Goal: Task Accomplishment & Management: Manage account settings

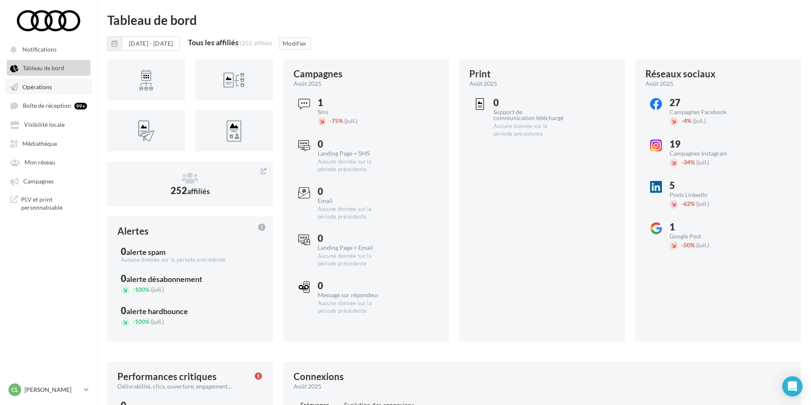
click at [33, 88] on span "Opérations" at bounding box center [37, 86] width 30 height 7
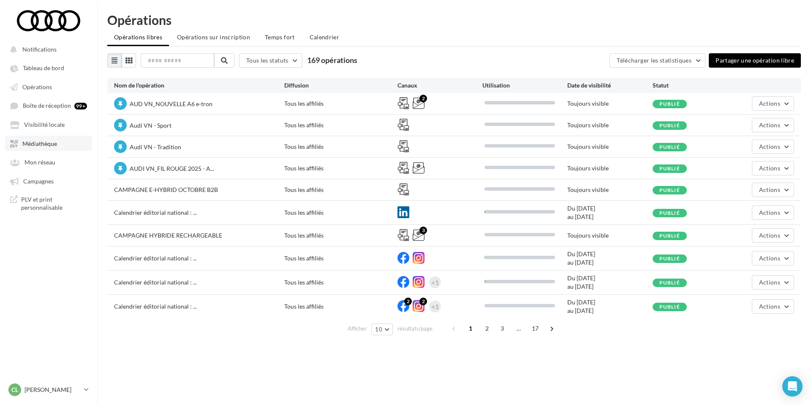
click at [50, 147] on span "Médiathèque" at bounding box center [39, 143] width 35 height 7
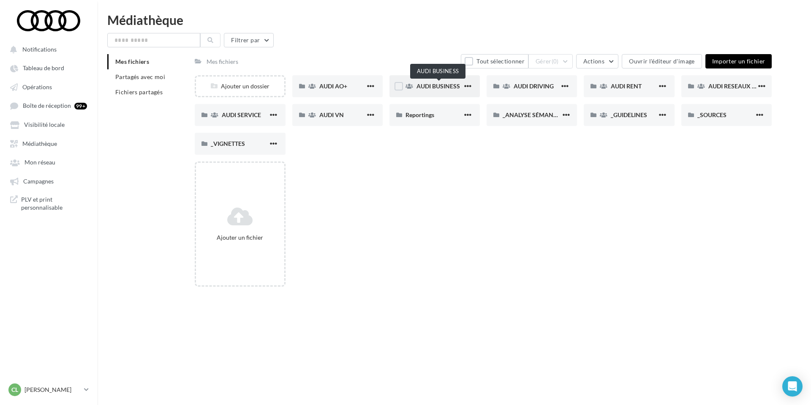
click at [444, 82] on span "AUDI BUSINESS" at bounding box center [439, 85] width 44 height 7
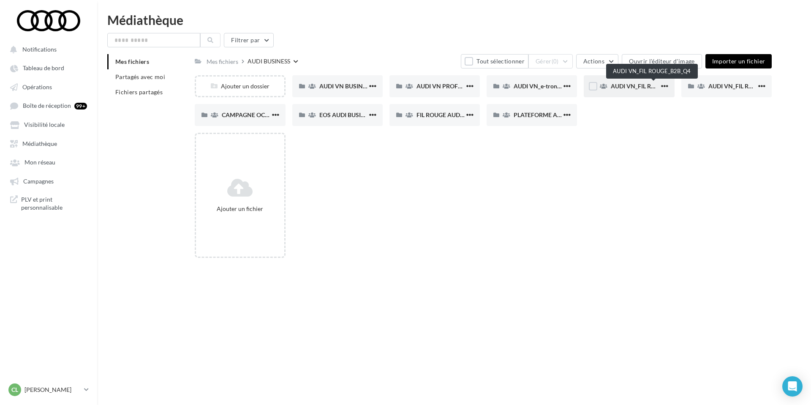
click at [633, 86] on span "AUDI VN_FIL ROUGE_B2B_Q4" at bounding box center [651, 85] width 81 height 7
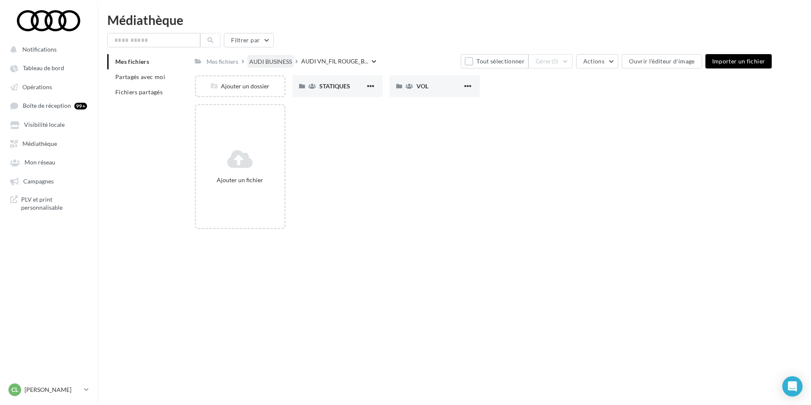
click at [279, 66] on div "AUDI BUSINESS" at bounding box center [271, 61] width 46 height 12
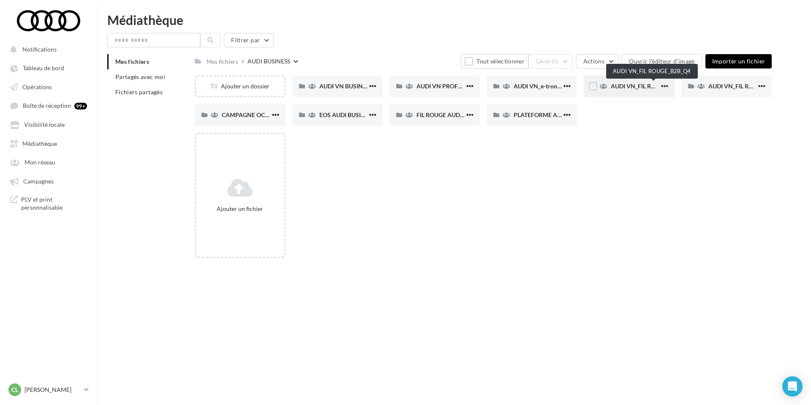
click at [633, 85] on span "AUDI VN_FIL ROUGE_B2B_Q4" at bounding box center [651, 85] width 81 height 7
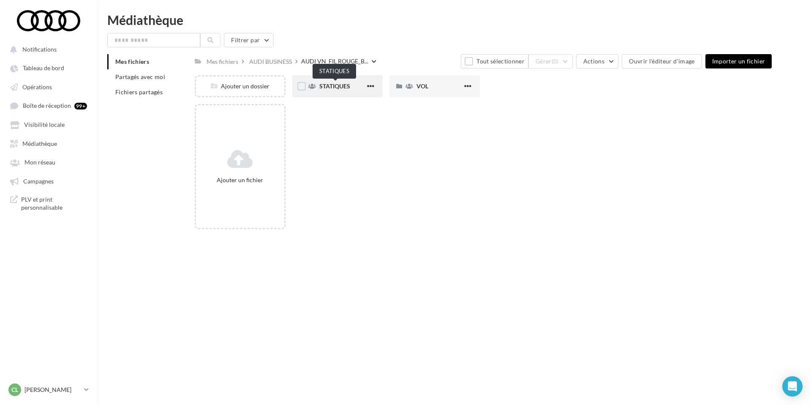
click at [335, 86] on span "STATIQUES" at bounding box center [334, 85] width 31 height 7
click at [341, 61] on span "AUDI VN_FIL ROUGE_B..." at bounding box center [336, 61] width 67 height 8
click at [354, 87] on div "STATIQUES" at bounding box center [342, 86] width 46 height 8
click at [345, 90] on div "LINKEDIN" at bounding box center [342, 86] width 46 height 8
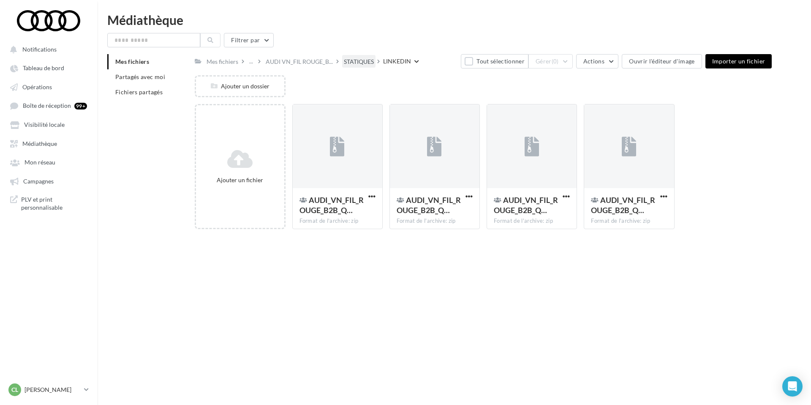
click at [363, 65] on div "STATIQUES" at bounding box center [358, 61] width 33 height 12
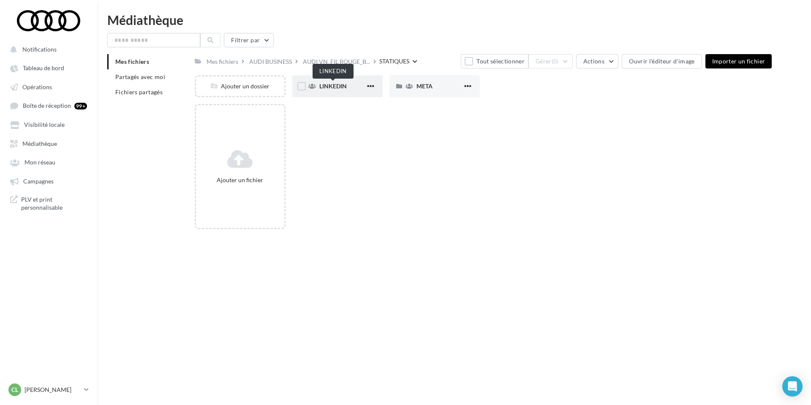
click at [341, 87] on span "LINKEDIN" at bounding box center [332, 85] width 27 height 7
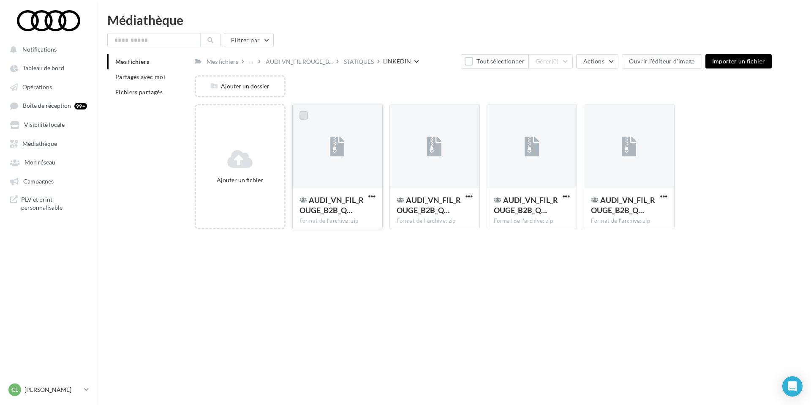
click at [301, 116] on label at bounding box center [304, 115] width 8 height 8
click at [499, 57] on button "Tout désélectionner" at bounding box center [491, 61] width 74 height 14
click at [500, 60] on button "Tout sélectionner" at bounding box center [495, 61] width 68 height 14
click at [571, 59] on button "Gérer (4)" at bounding box center [551, 61] width 44 height 14
click at [545, 167] on button "Supprimer" at bounding box center [530, 169] width 85 height 22
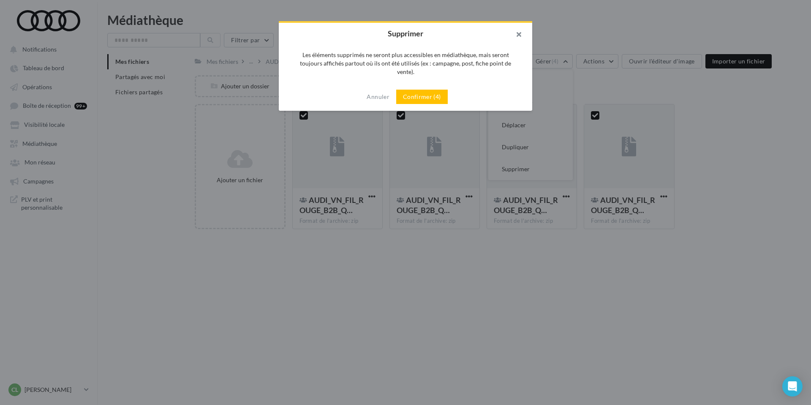
click at [518, 28] on button "button" at bounding box center [516, 35] width 34 height 25
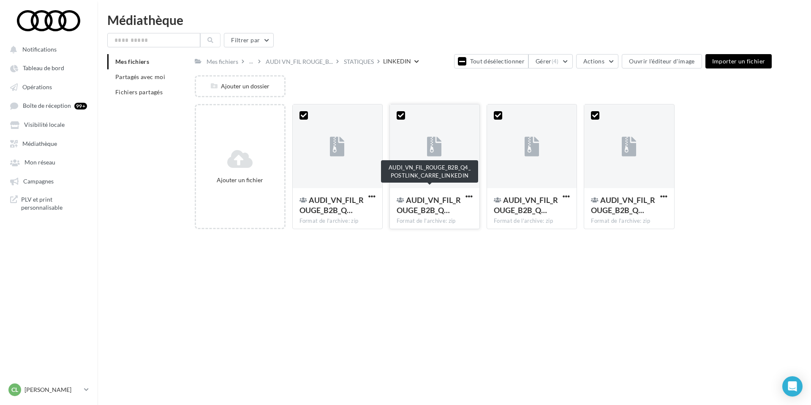
click at [461, 213] on span "AUDI_VN_FIL_ROUGE_B2B_Q…" at bounding box center [429, 204] width 64 height 19
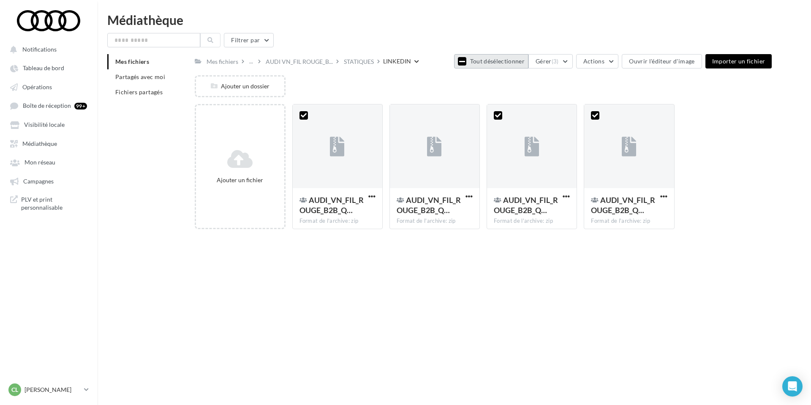
click at [465, 63] on icon at bounding box center [462, 61] width 6 height 7
click at [472, 256] on div "Notifications Tableau de bord Opérations" at bounding box center [405, 216] width 811 height 405
click at [369, 62] on div "STATIQUES" at bounding box center [359, 61] width 30 height 8
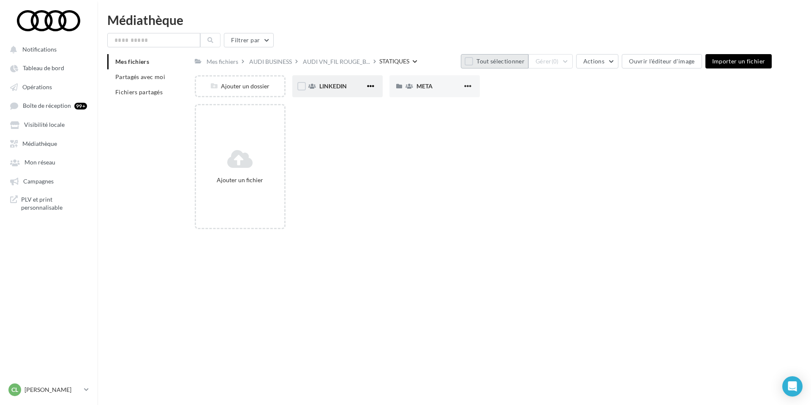
click at [370, 85] on span "button" at bounding box center [370, 85] width 7 height 7
click at [491, 186] on div "Ajouter un fichier" at bounding box center [487, 170] width 584 height 132
click at [347, 89] on div "LINKEDIN" at bounding box center [342, 86] width 46 height 8
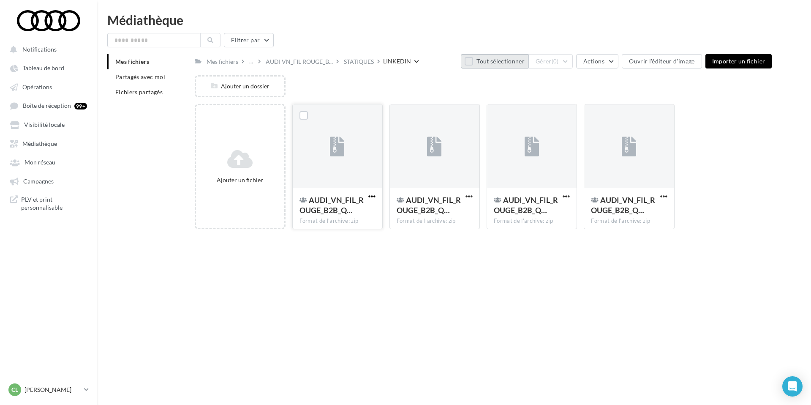
click at [371, 195] on span "button" at bounding box center [371, 196] width 7 height 7
click at [366, 210] on button "Modifier les informations" at bounding box center [331, 213] width 94 height 22
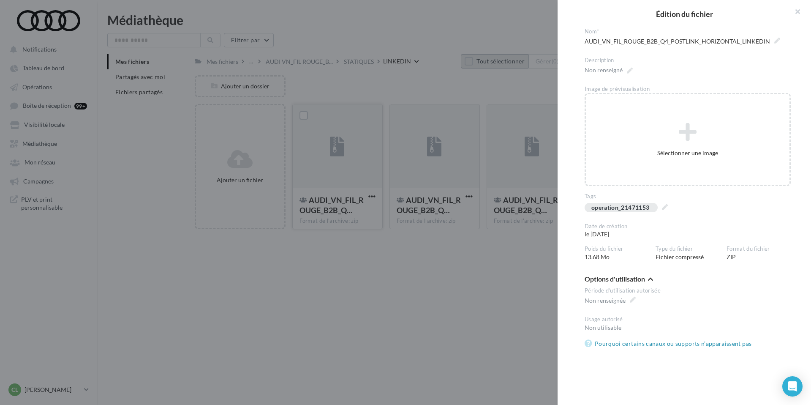
click at [433, 266] on div at bounding box center [405, 202] width 811 height 405
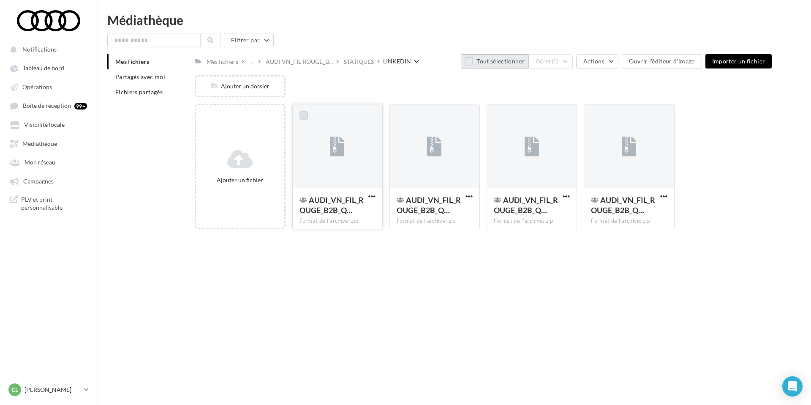
click at [303, 114] on label at bounding box center [304, 115] width 8 height 8
click at [398, 112] on label at bounding box center [401, 115] width 8 height 8
click at [501, 117] on label at bounding box center [498, 115] width 8 height 8
click at [596, 115] on label at bounding box center [595, 115] width 8 height 8
click at [559, 61] on span "(4)" at bounding box center [555, 61] width 7 height 7
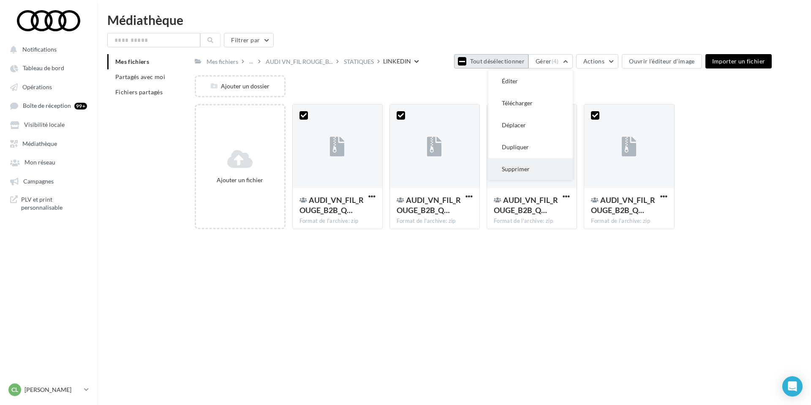
click at [560, 163] on button "Supprimer" at bounding box center [530, 169] width 85 height 22
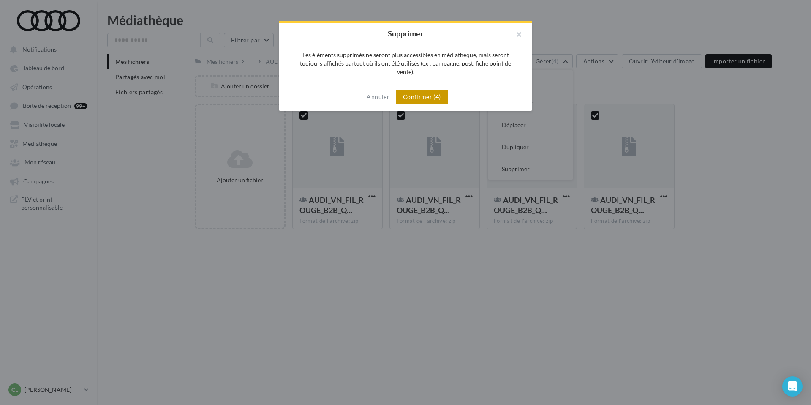
click at [428, 90] on button "Confirmer (4)" at bounding box center [422, 97] width 52 height 14
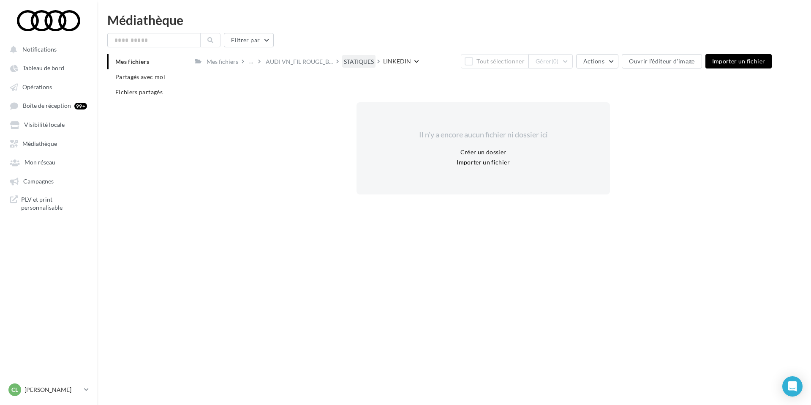
click at [374, 60] on div "STATIQUES" at bounding box center [359, 61] width 30 height 8
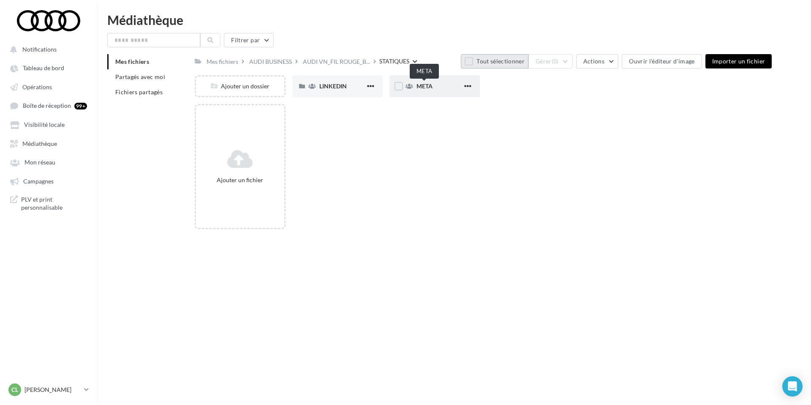
click at [423, 90] on div "META" at bounding box center [440, 86] width 46 height 8
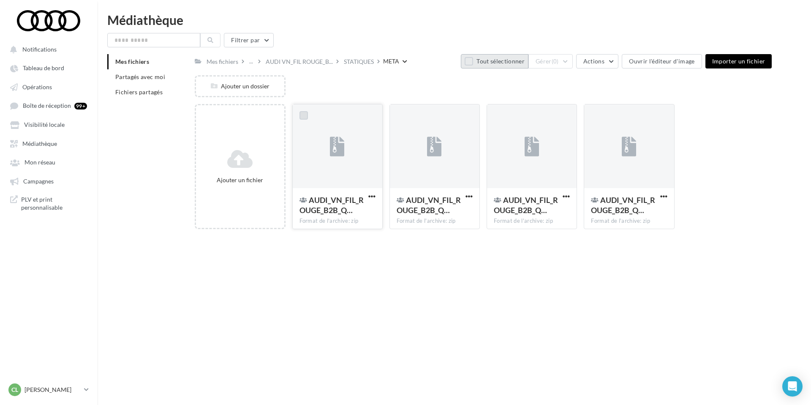
click at [300, 116] on label at bounding box center [304, 115] width 8 height 8
click at [400, 118] on label at bounding box center [401, 115] width 8 height 8
click at [500, 113] on label at bounding box center [498, 115] width 8 height 8
click at [595, 117] on label at bounding box center [595, 115] width 8 height 8
click at [559, 65] on span "(4)" at bounding box center [555, 61] width 7 height 7
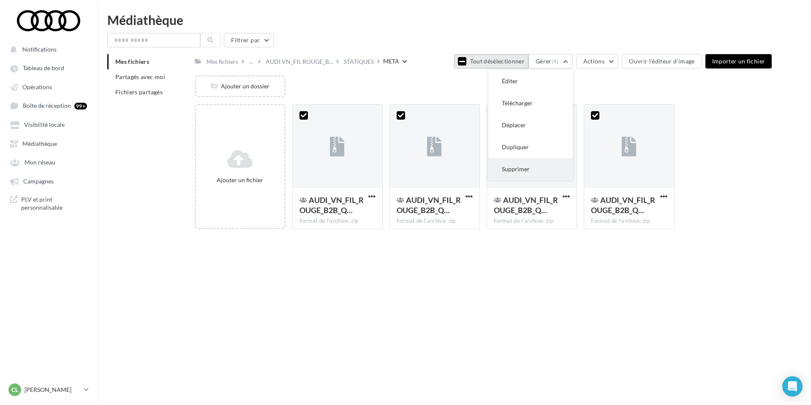
click at [548, 165] on button "Supprimer" at bounding box center [530, 169] width 85 height 22
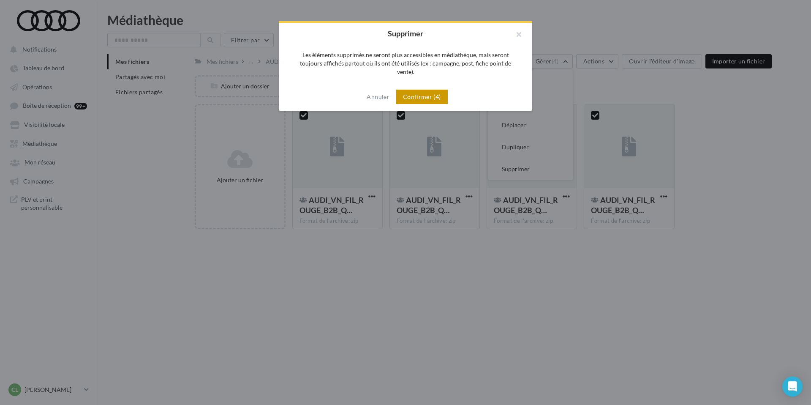
click at [432, 90] on button "Confirmer (4)" at bounding box center [422, 97] width 52 height 14
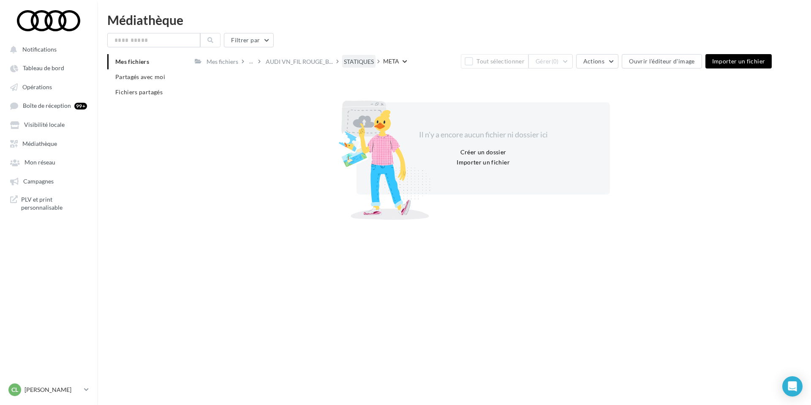
click at [364, 62] on div "STATIQUES" at bounding box center [359, 61] width 30 height 8
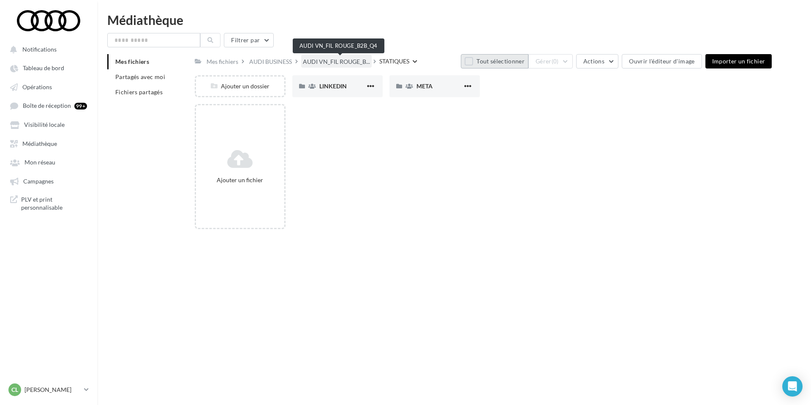
click at [359, 60] on span "AUDI VN_FIL ROUGE_B..." at bounding box center [336, 61] width 67 height 8
click at [431, 82] on div "VOL" at bounding box center [440, 86] width 46 height 8
click at [328, 82] on span "LINKEDIN" at bounding box center [332, 85] width 27 height 7
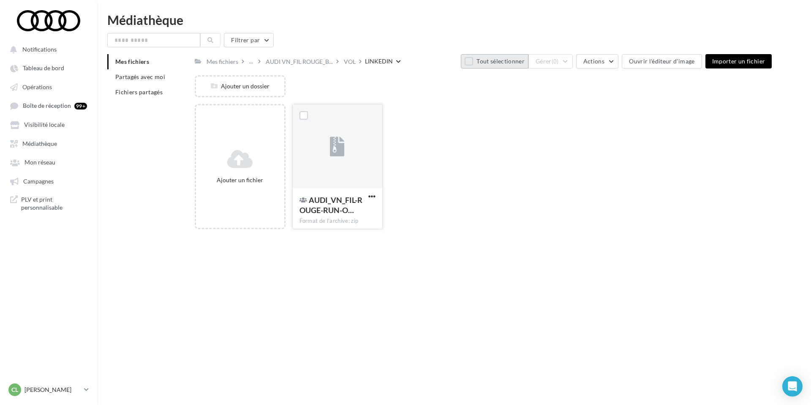
click at [305, 109] on div at bounding box center [304, 115] width 22 height 22
click at [303, 113] on label at bounding box center [304, 115] width 8 height 8
click at [600, 64] on span "Actions" at bounding box center [594, 60] width 21 height 7
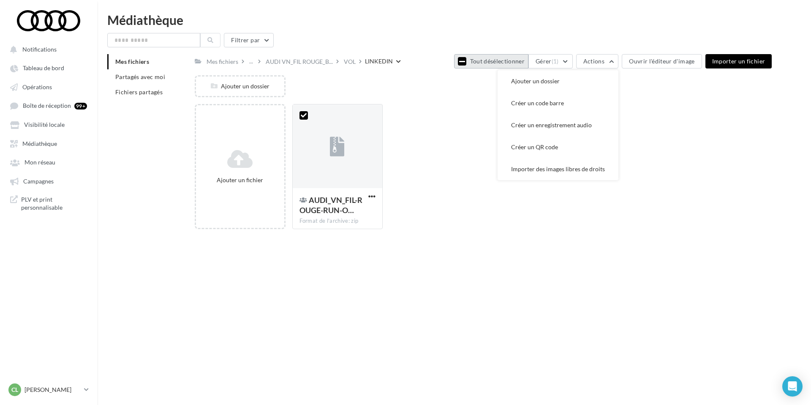
click at [570, 53] on div "Filtrer par Mes fichiers Partagés avec moi Fichiers partagés Mes fichiers ... A…" at bounding box center [454, 134] width 694 height 203
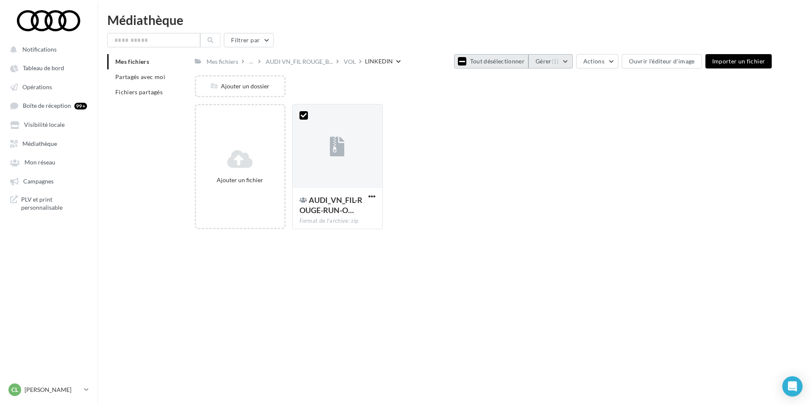
click at [568, 59] on button "Gérer (1)" at bounding box center [551, 61] width 44 height 14
click at [537, 160] on button "Supprimer" at bounding box center [530, 169] width 85 height 22
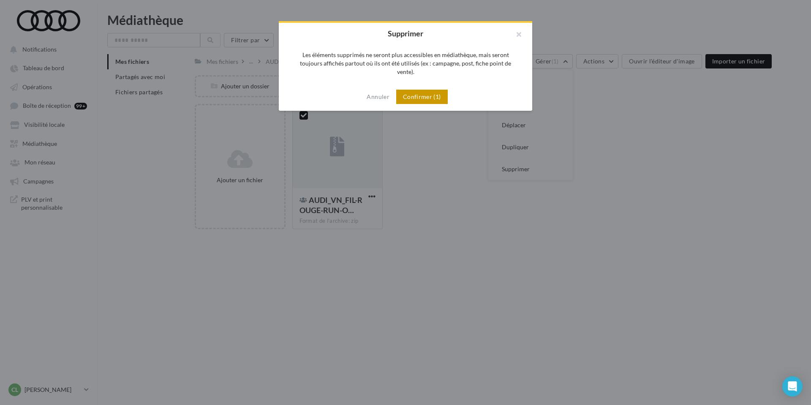
click at [427, 90] on button "Confirmer (1)" at bounding box center [422, 97] width 52 height 14
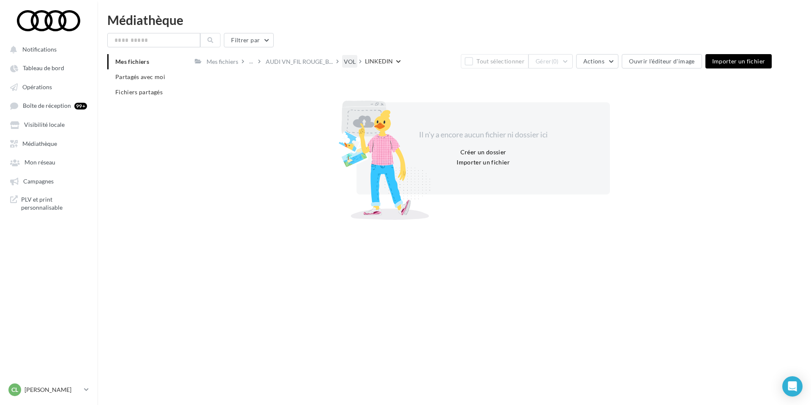
click at [352, 63] on div "VOL" at bounding box center [350, 61] width 12 height 8
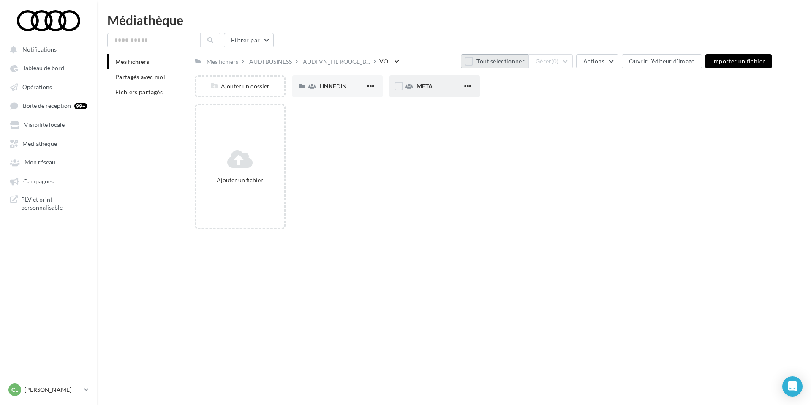
click at [437, 96] on div "META" at bounding box center [435, 86] width 90 height 22
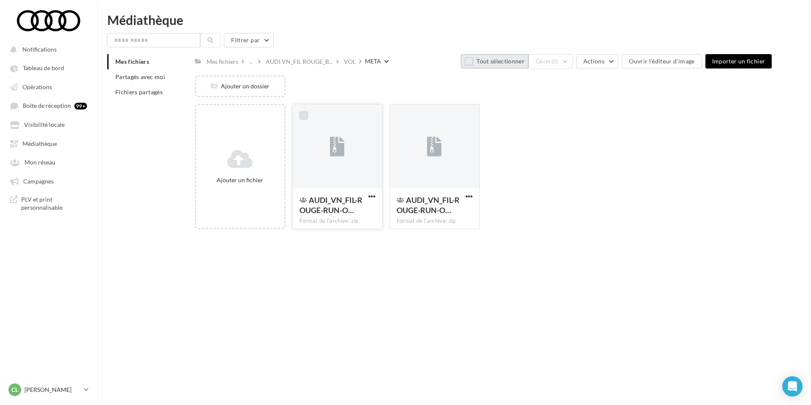
click at [302, 111] on label at bounding box center [304, 115] width 8 height 8
click at [506, 65] on button "Tout désélectionner" at bounding box center [491, 61] width 74 height 14
click at [485, 59] on button "Tout sélectionner" at bounding box center [495, 61] width 68 height 14
click at [571, 52] on div "Filtrer par Mes fichiers Partagés avec moi Fichiers partagés Mes fichiers ... A…" at bounding box center [454, 134] width 694 height 203
click at [570, 56] on button "Gérer (2)" at bounding box center [551, 61] width 44 height 14
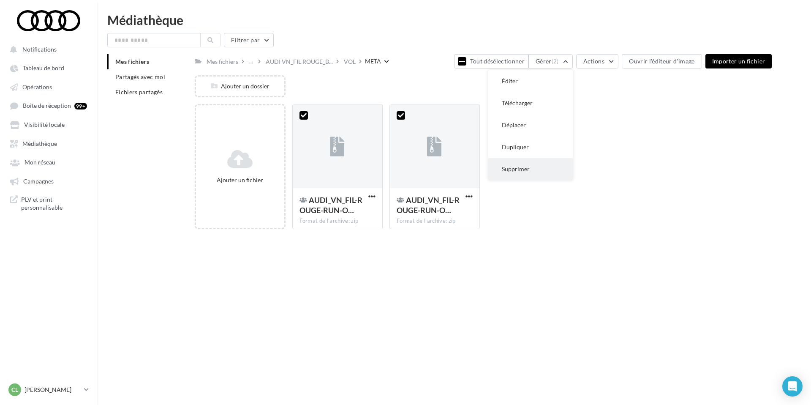
click at [516, 168] on button "Supprimer" at bounding box center [530, 169] width 85 height 22
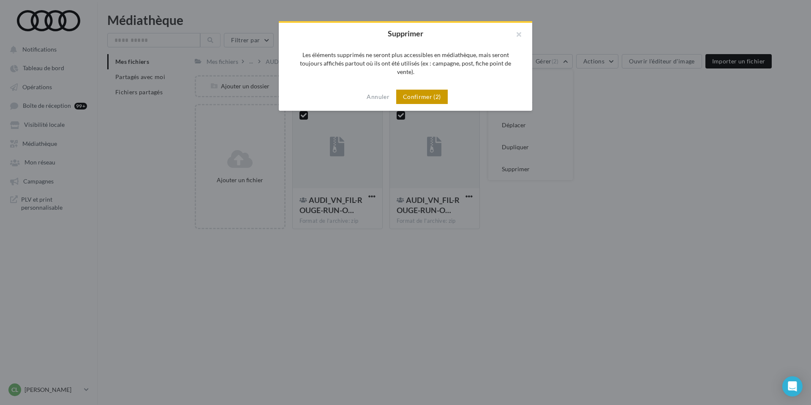
click at [434, 90] on button "Confirmer (2)" at bounding box center [422, 97] width 52 height 14
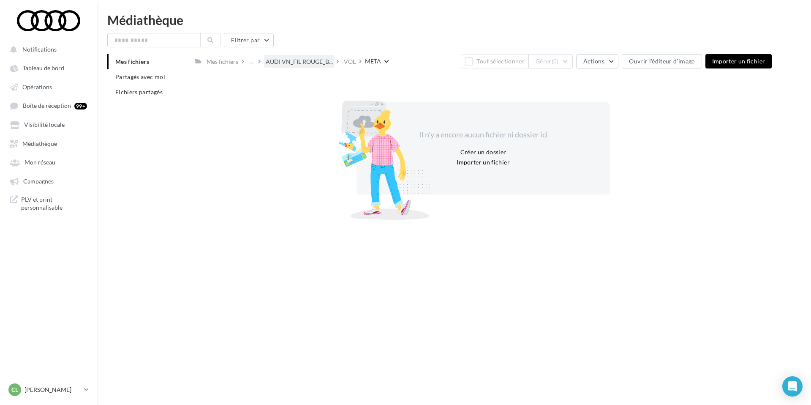
click at [303, 56] on div "AUDI VN_FIL ROUGE_B..." at bounding box center [299, 61] width 71 height 12
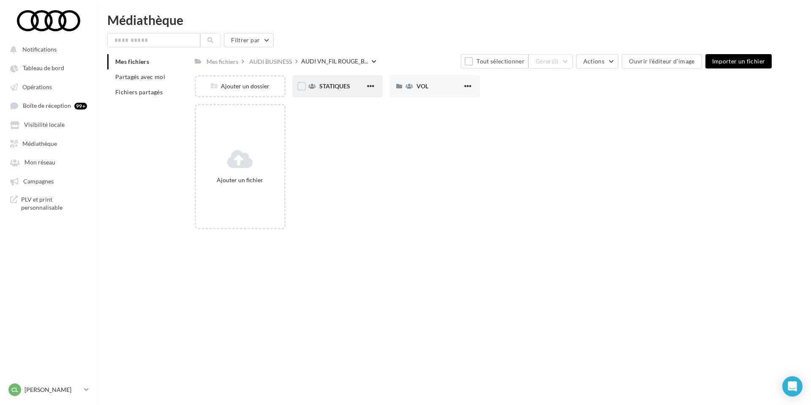
click at [334, 93] on div "STATIQUES" at bounding box center [337, 86] width 90 height 22
click at [347, 90] on div "LINKEDIN" at bounding box center [342, 86] width 46 height 8
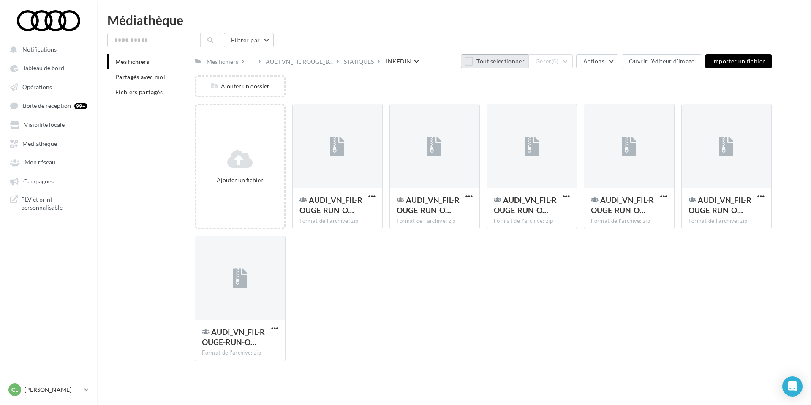
click at [480, 56] on button "Tout sélectionner" at bounding box center [495, 61] width 68 height 14
click at [559, 61] on span "(6)" at bounding box center [555, 61] width 7 height 7
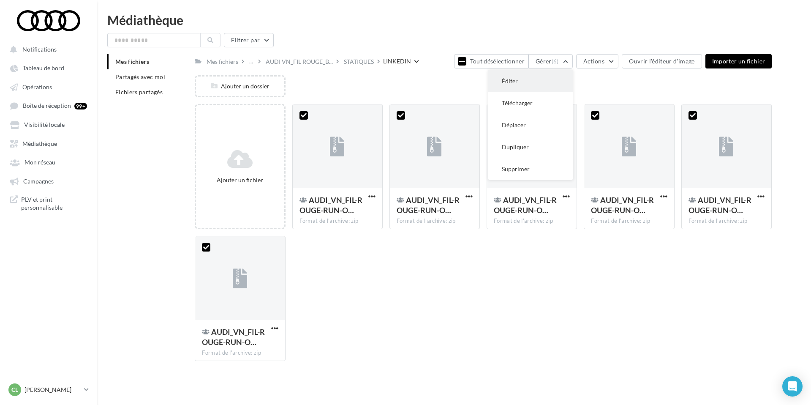
click at [555, 77] on button "Éditer" at bounding box center [530, 81] width 85 height 22
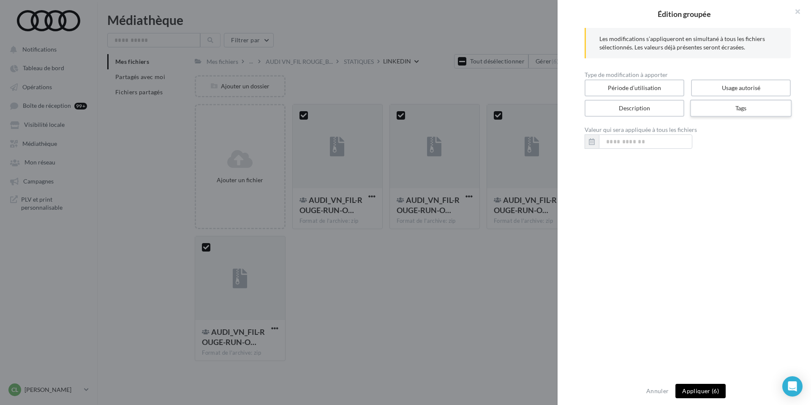
click at [724, 110] on label "Tags" at bounding box center [741, 108] width 102 height 17
click at [646, 140] on input "text" at bounding box center [688, 141] width 188 height 8
paste input "**********"
type input "**********"
click at [698, 389] on button "Appliquer (6)" at bounding box center [701, 391] width 50 height 14
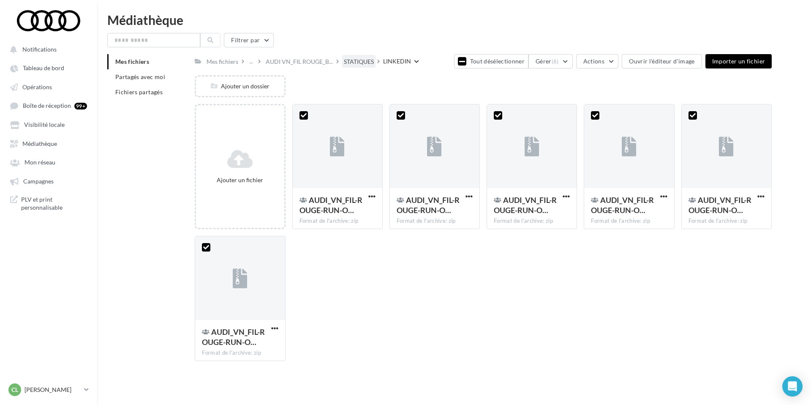
click at [357, 60] on div "STATIQUES" at bounding box center [359, 61] width 30 height 8
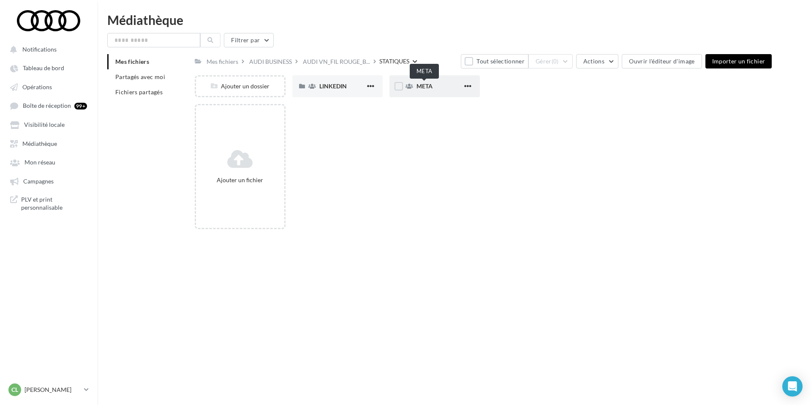
click at [422, 86] on span "META" at bounding box center [425, 85] width 16 height 7
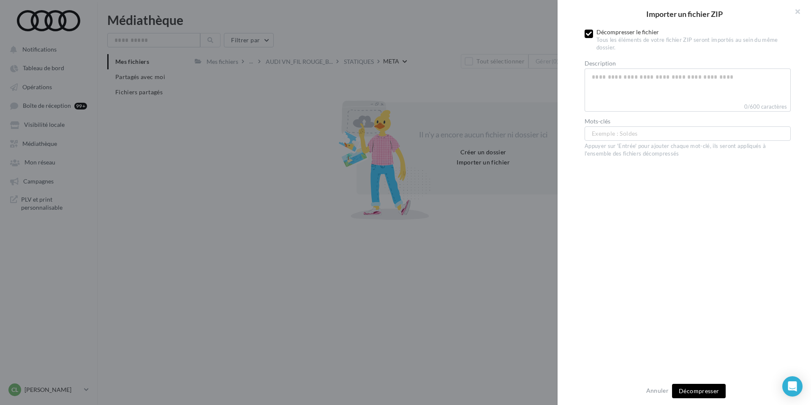
click at [590, 33] on icon at bounding box center [589, 34] width 6 height 6
click at [709, 389] on span "Importer" at bounding box center [699, 390] width 25 height 7
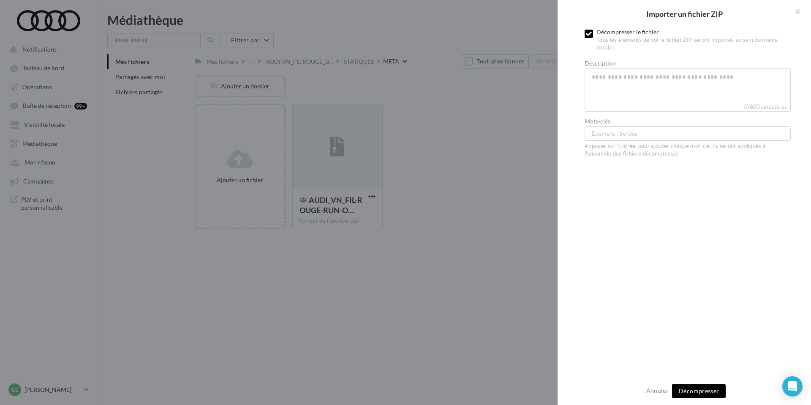
click at [591, 35] on icon at bounding box center [589, 34] width 6 height 6
click at [702, 388] on span "Importer" at bounding box center [699, 390] width 25 height 7
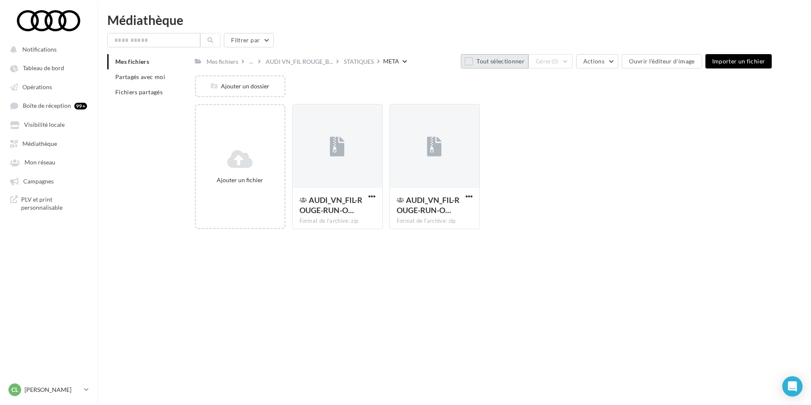
click at [476, 61] on button "Tout sélectionner" at bounding box center [495, 61] width 68 height 14
click at [560, 68] on button "Gérer (2)" at bounding box center [551, 61] width 44 height 14
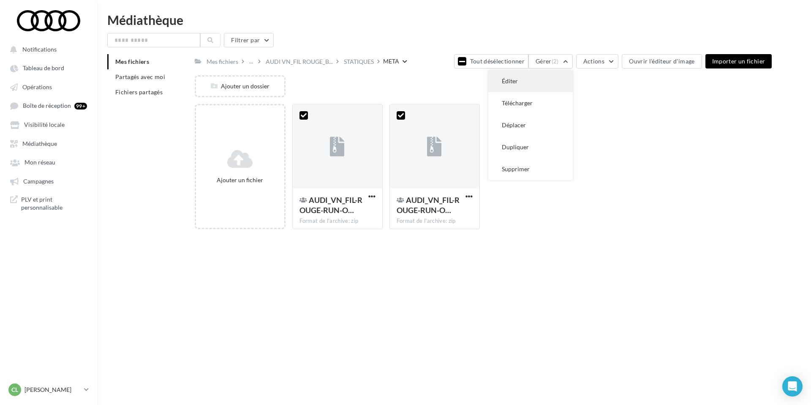
click at [543, 76] on button "Éditer" at bounding box center [530, 81] width 85 height 22
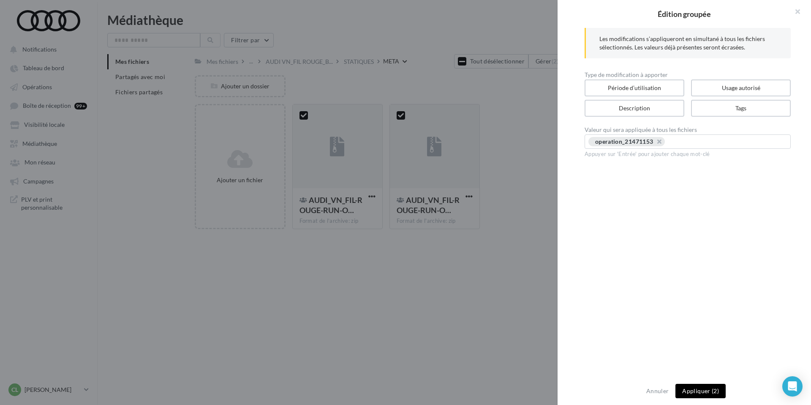
click at [696, 388] on button "Appliquer (2)" at bounding box center [701, 391] width 50 height 14
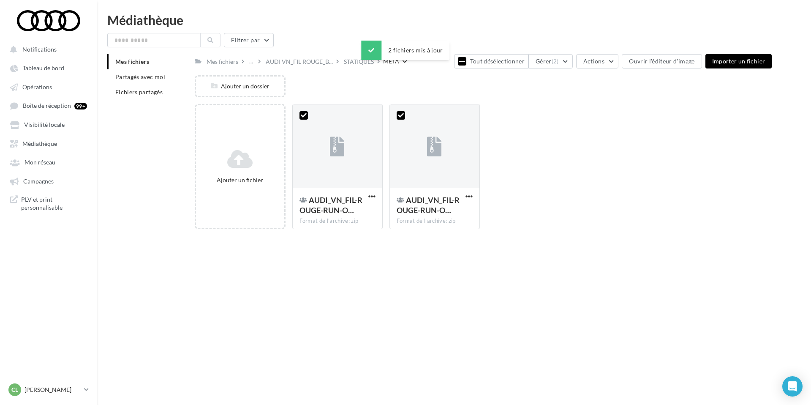
click at [394, 83] on div "Ajouter un dossier" at bounding box center [487, 89] width 584 height 29
click at [371, 63] on div "2 fichiers mis à jour" at bounding box center [405, 52] width 88 height 23
click at [360, 60] on div "STATIQUES" at bounding box center [359, 61] width 30 height 8
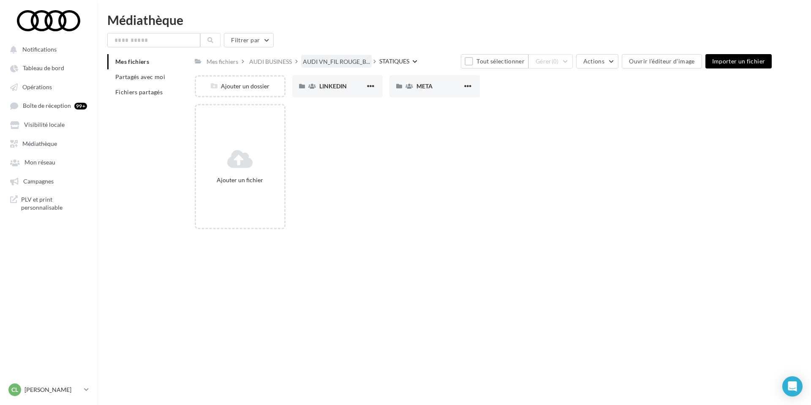
click at [343, 56] on div "AUDI VN_FIL ROUGE_B..." at bounding box center [336, 61] width 71 height 12
click at [431, 83] on div "VOL" at bounding box center [440, 86] width 46 height 8
click at [300, 84] on label at bounding box center [301, 86] width 8 height 8
click at [483, 64] on button "Tout désélectionner" at bounding box center [491, 61] width 74 height 14
click at [483, 64] on button "Tout sélectionner" at bounding box center [495, 61] width 68 height 14
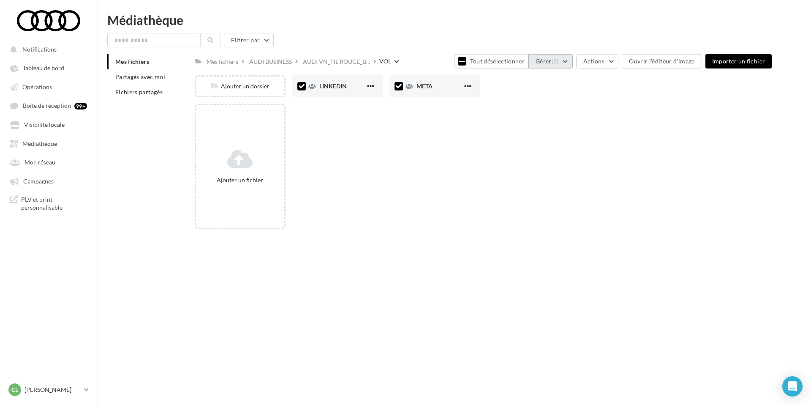
click at [559, 63] on span "(2)" at bounding box center [555, 61] width 7 height 7
click at [524, 175] on button "Supprimer" at bounding box center [530, 169] width 85 height 22
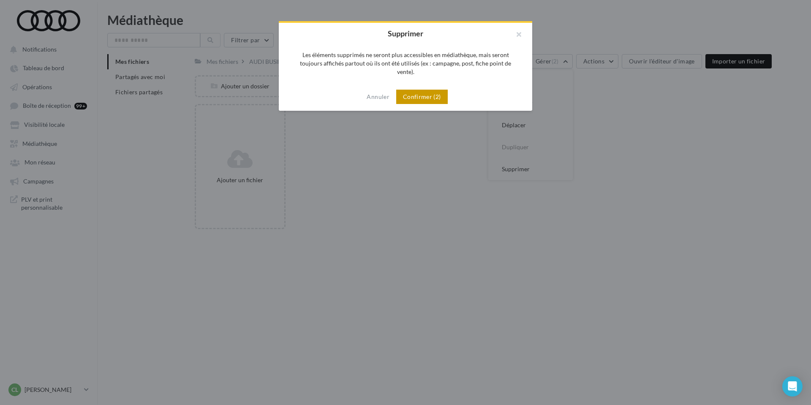
click at [430, 90] on button "Confirmer (2)" at bounding box center [422, 97] width 52 height 14
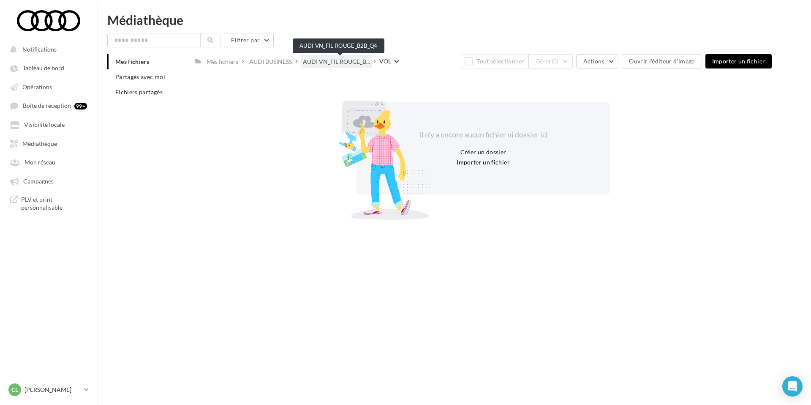
click at [344, 62] on span "AUDI VN_FIL ROUGE_B..." at bounding box center [336, 61] width 67 height 8
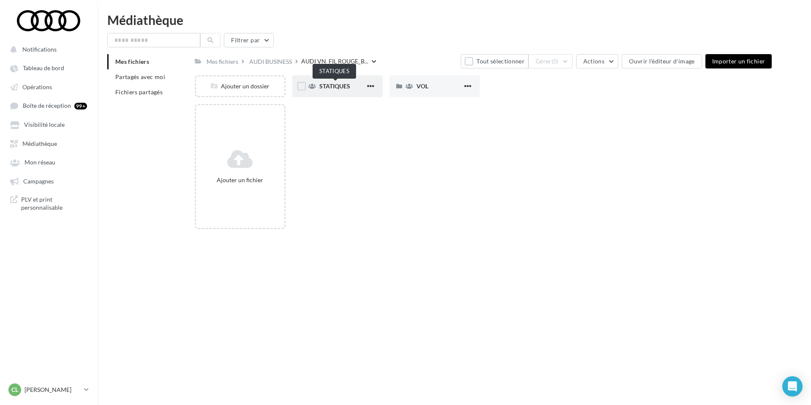
click at [333, 86] on span "STATIQUES" at bounding box center [334, 85] width 31 height 7
click at [422, 95] on div "META" at bounding box center [435, 86] width 90 height 22
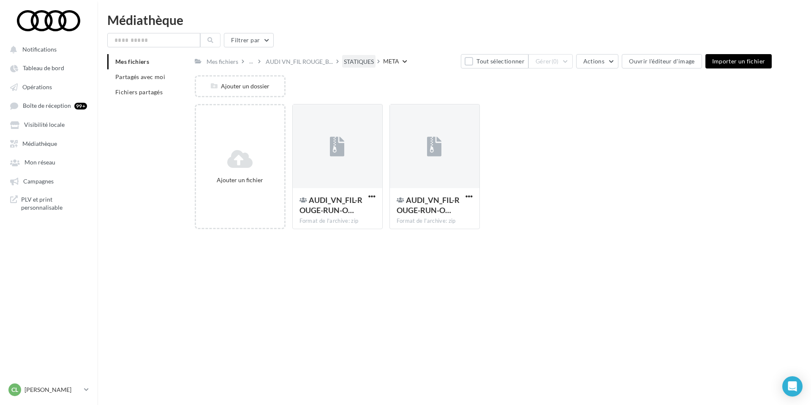
click at [363, 60] on div "STATIQUES" at bounding box center [359, 61] width 30 height 8
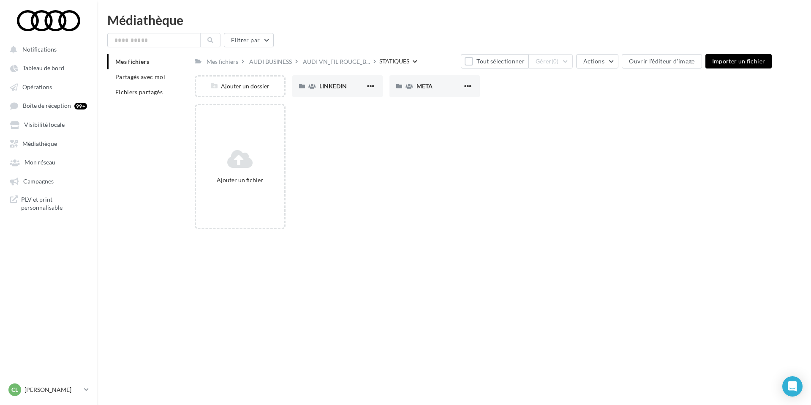
click at [403, 61] on div "STATIQUES" at bounding box center [394, 61] width 30 height 8
click at [392, 49] on div "Filtrer par Mes fichiers Partagés avec moi Fichiers partagés Mes fichiers AUDI …" at bounding box center [454, 134] width 694 height 203
click at [409, 82] on span at bounding box center [410, 86] width 8 height 8
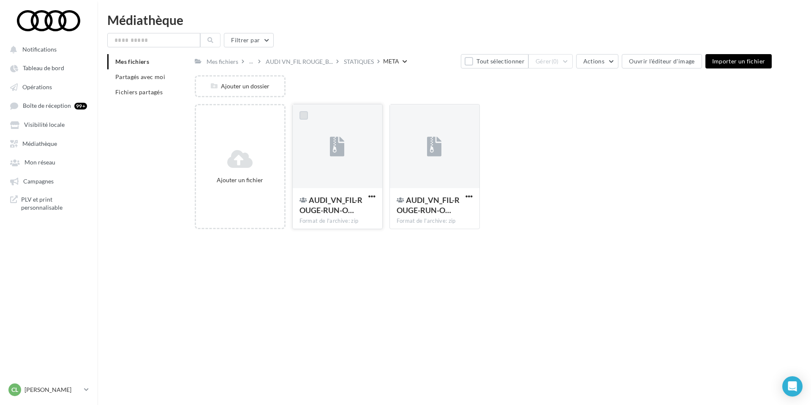
click at [306, 115] on label at bounding box center [304, 115] width 8 height 8
click at [403, 112] on label at bounding box center [401, 115] width 8 height 8
click at [559, 60] on span "(2)" at bounding box center [555, 61] width 7 height 7
click at [523, 163] on button "Supprimer" at bounding box center [530, 169] width 85 height 22
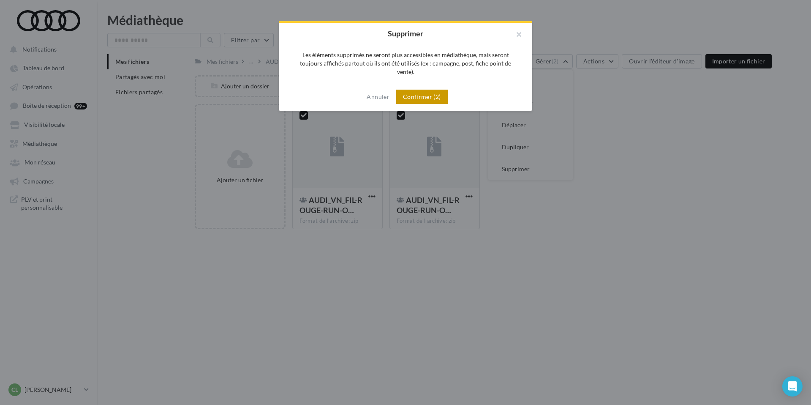
click at [412, 90] on button "Confirmer (2)" at bounding box center [422, 97] width 52 height 14
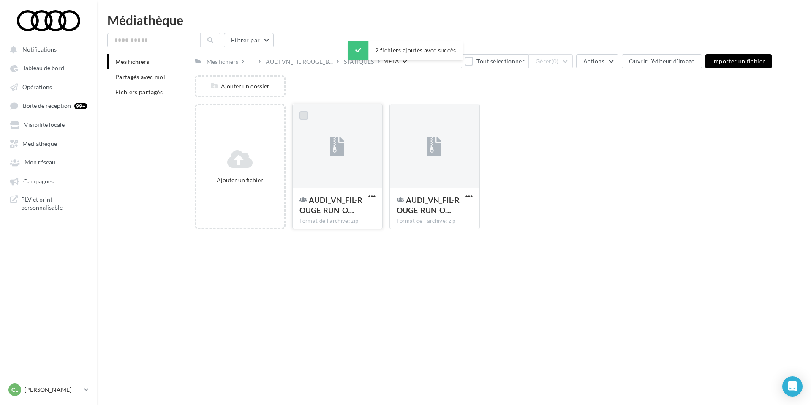
click at [306, 117] on label at bounding box center [304, 115] width 8 height 8
click at [478, 61] on button "Tout désélectionner" at bounding box center [491, 61] width 74 height 14
click at [478, 61] on button "Tout sélectionner" at bounding box center [495, 61] width 68 height 14
click at [558, 65] on button "Gérer (2)" at bounding box center [551, 61] width 44 height 14
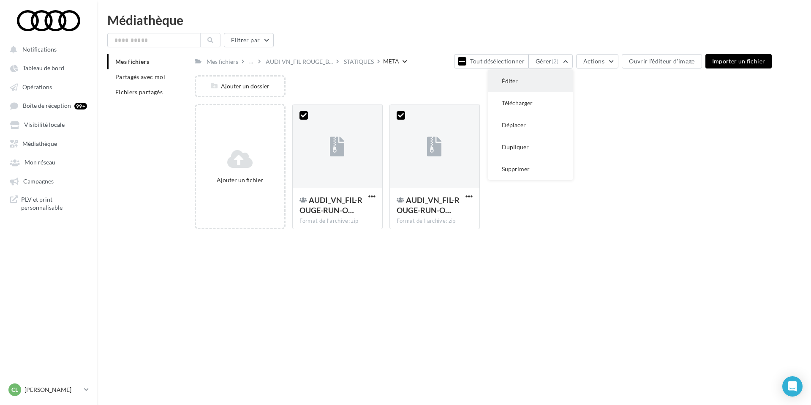
click at [548, 81] on button "Éditer" at bounding box center [530, 81] width 85 height 22
click at [554, 62] on button "Gérer (2)" at bounding box center [551, 61] width 44 height 14
click at [548, 79] on button "Éditer" at bounding box center [530, 81] width 85 height 22
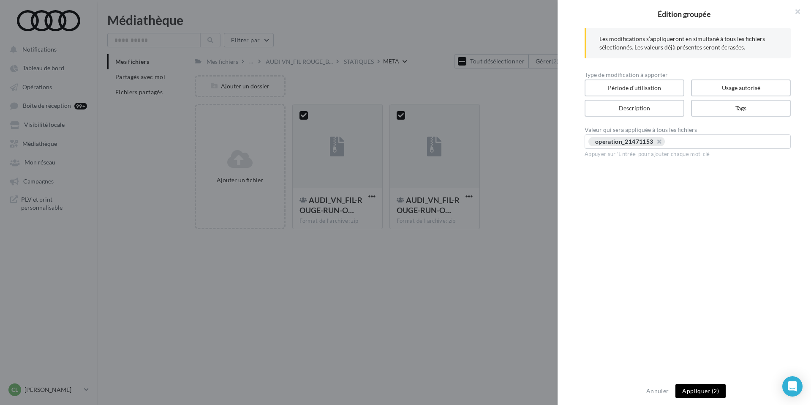
click at [706, 401] on div "Annuler Appliquer (2)" at bounding box center [685, 391] width 254 height 28
click at [706, 394] on button "Appliquer (2)" at bounding box center [701, 391] width 50 height 14
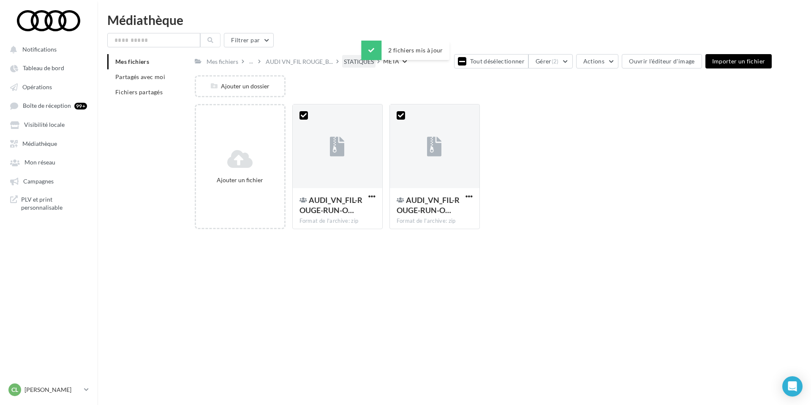
click at [353, 60] on div "STATIQUES" at bounding box center [359, 61] width 30 height 8
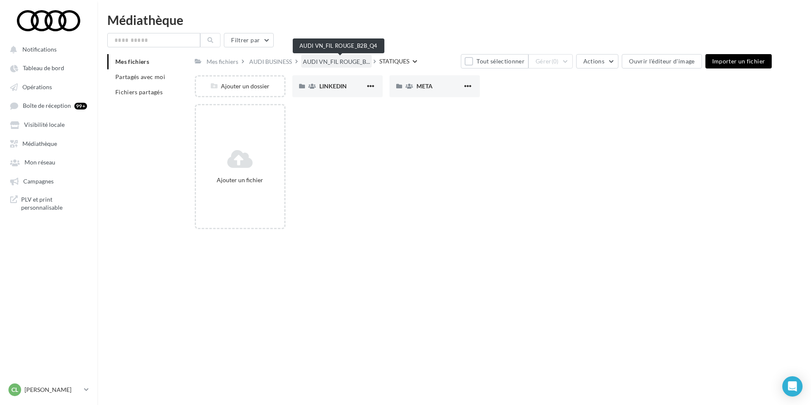
click at [324, 61] on span "AUDI VN_FIL ROUGE_B..." at bounding box center [336, 61] width 67 height 8
click at [428, 91] on div "VOL" at bounding box center [435, 86] width 90 height 22
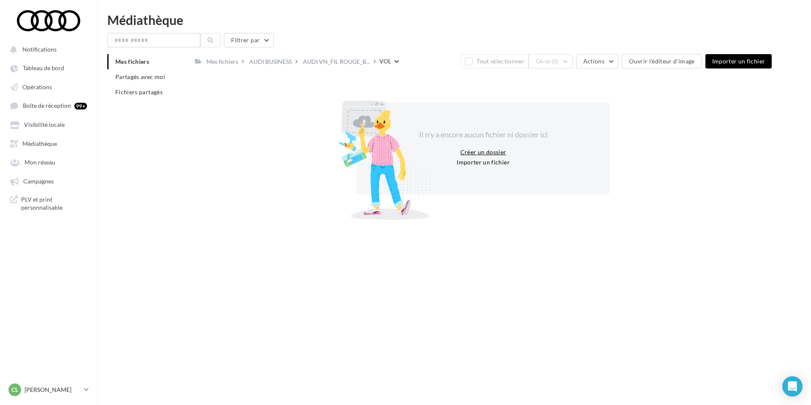
click at [494, 154] on button "Créer un dossier" at bounding box center [483, 152] width 53 height 10
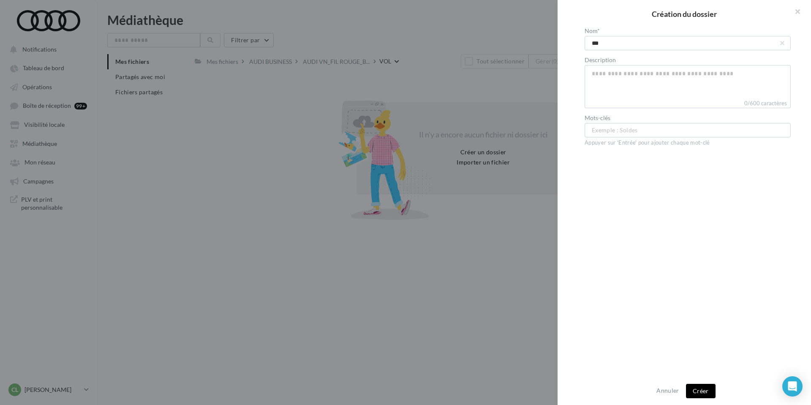
type input "***"
click at [690, 391] on button "Créer" at bounding box center [701, 391] width 30 height 14
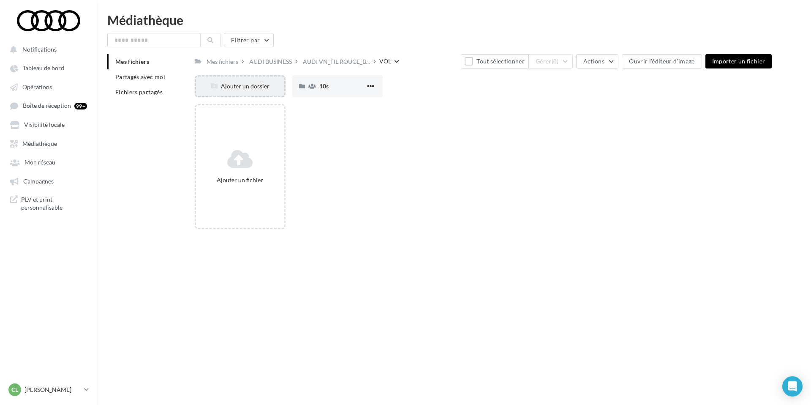
click at [229, 78] on div "Ajouter un dossier" at bounding box center [240, 86] width 90 height 22
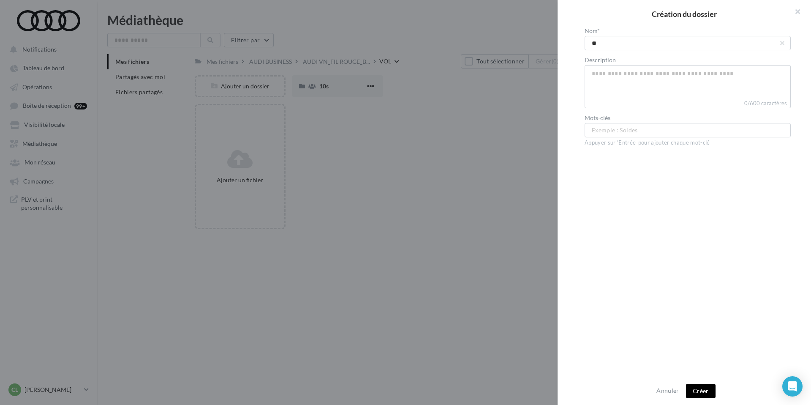
type input "***"
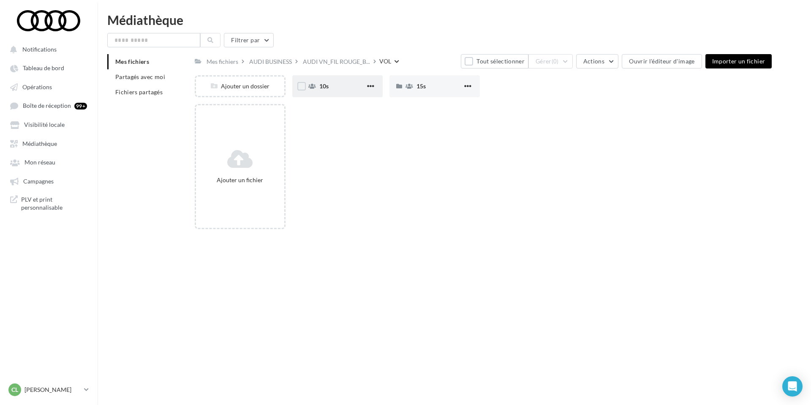
click at [329, 94] on div "10s" at bounding box center [337, 86] width 90 height 22
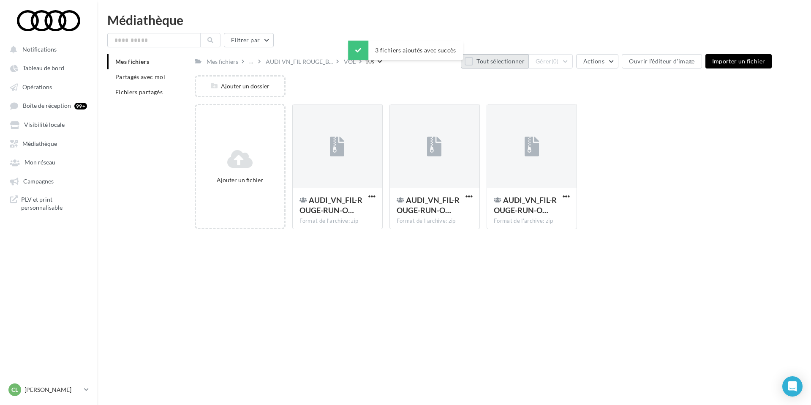
click at [486, 63] on button "Tout sélectionner" at bounding box center [495, 61] width 68 height 14
click at [581, 61] on div "Tout désélectionner Gérer (3) Actions Ouvrir l'éditeur d'image Importer un fich…" at bounding box center [613, 61] width 318 height 14
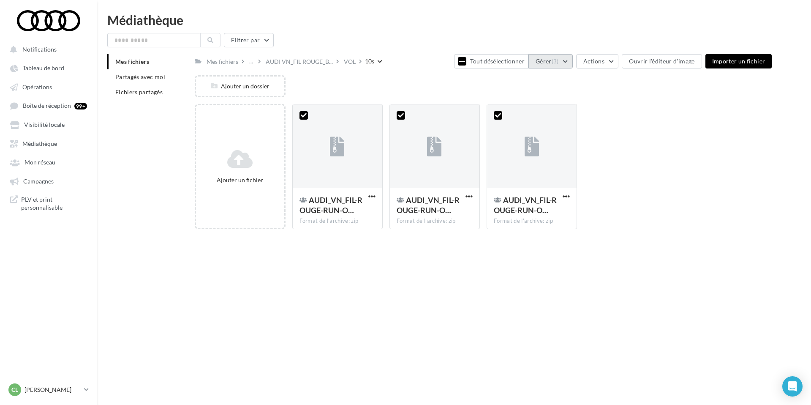
click at [568, 61] on button "Gérer (3)" at bounding box center [551, 61] width 44 height 14
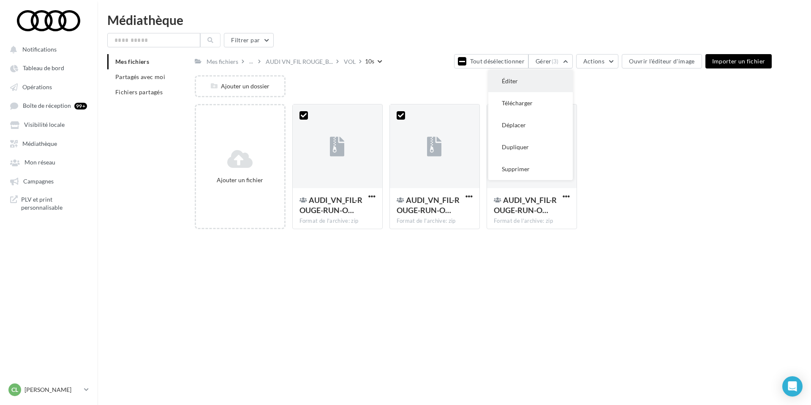
click at [545, 75] on button "Éditer" at bounding box center [530, 81] width 85 height 22
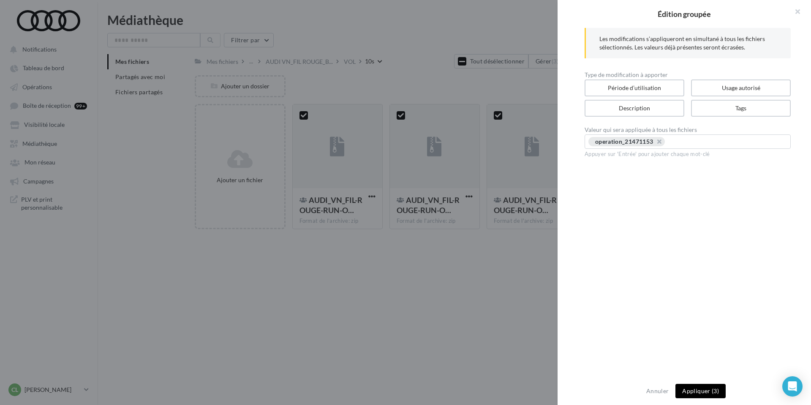
click at [451, 87] on div at bounding box center [405, 202] width 811 height 405
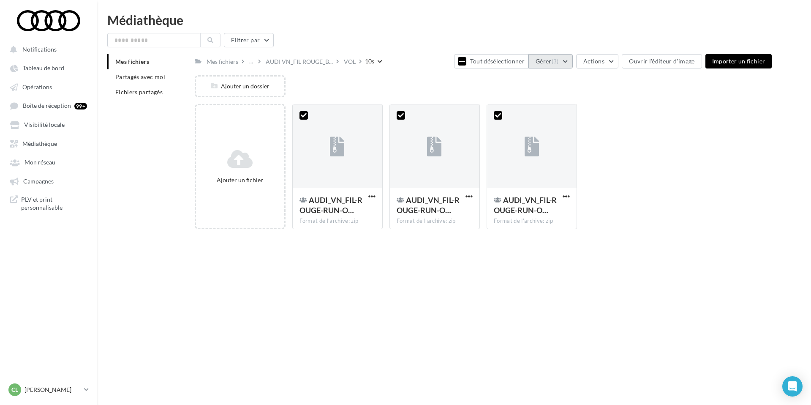
click at [554, 64] on button "Gérer (3)" at bounding box center [551, 61] width 44 height 14
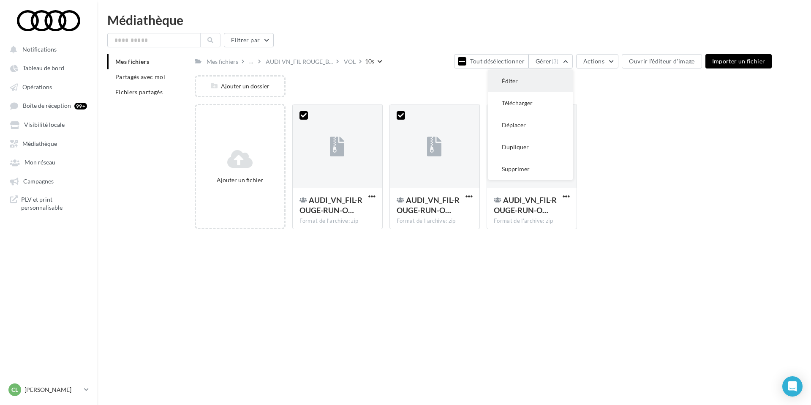
click at [546, 77] on button "Éditer" at bounding box center [530, 81] width 85 height 22
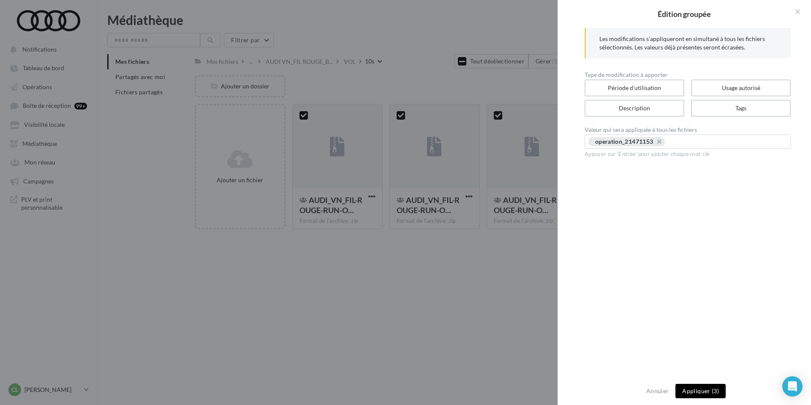
click at [713, 387] on button "Appliquer (3)" at bounding box center [701, 391] width 50 height 14
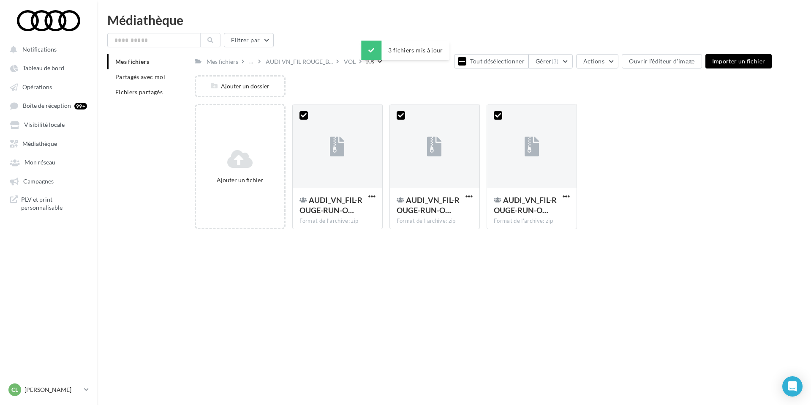
click at [499, 82] on div "Ajouter un dossier" at bounding box center [487, 89] width 584 height 29
click at [355, 65] on div "VOL" at bounding box center [350, 61] width 12 height 8
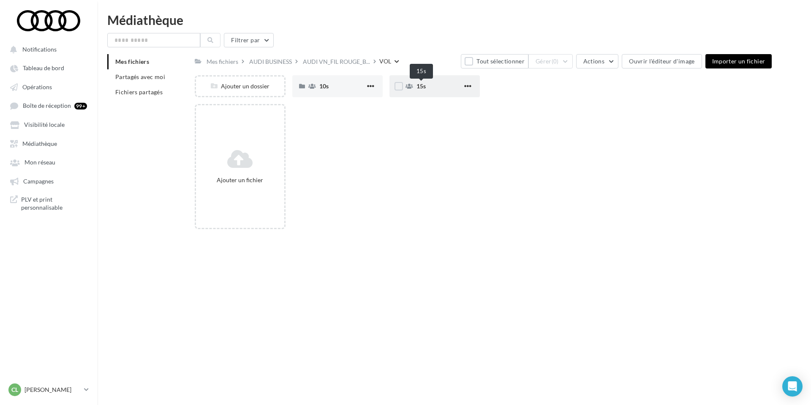
click at [421, 88] on span "15s" at bounding box center [421, 85] width 9 height 7
click at [419, 87] on span "15s" at bounding box center [421, 85] width 9 height 7
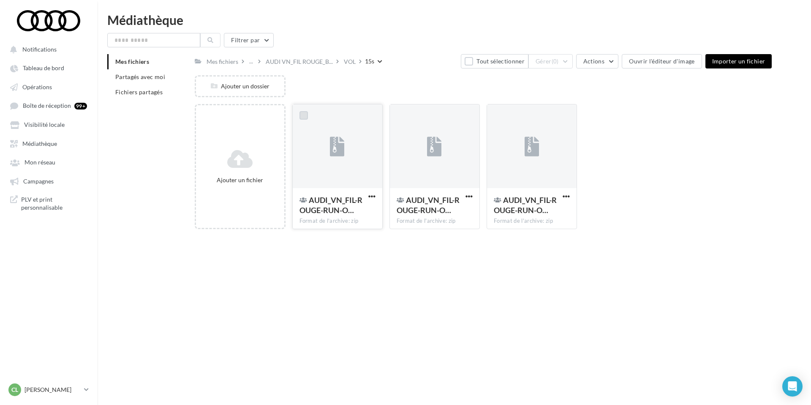
click at [304, 115] on label at bounding box center [304, 115] width 8 height 8
click at [559, 63] on span "(1)" at bounding box center [555, 61] width 7 height 7
click at [529, 164] on button "Supprimer" at bounding box center [530, 169] width 85 height 22
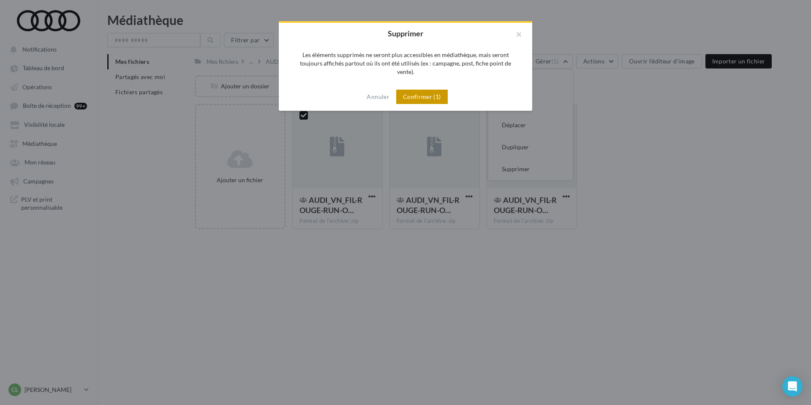
click at [439, 90] on button "Confirmer (1)" at bounding box center [422, 97] width 52 height 14
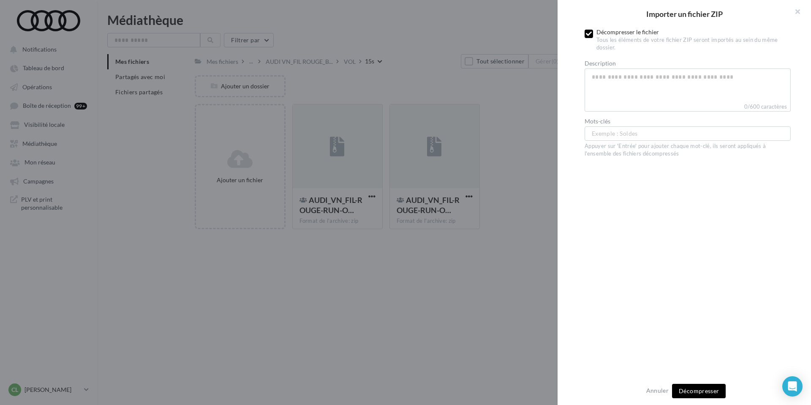
click at [588, 28] on div "Décompresser le fichier Tous les éléments de votre fichier ZIP seront importés …" at bounding box center [688, 41] width 206 height 26
click at [588, 38] on div at bounding box center [589, 35] width 8 height 11
click at [588, 31] on icon at bounding box center [589, 34] width 6 height 6
click at [700, 388] on span "Importer" at bounding box center [699, 390] width 25 height 7
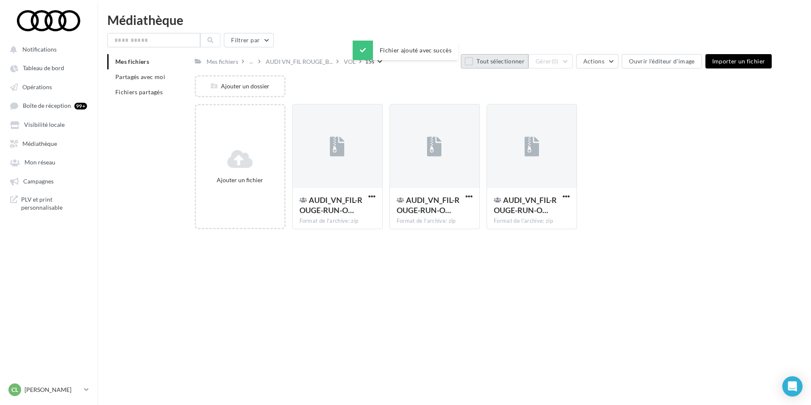
click at [485, 64] on button "Tout sélectionner" at bounding box center [495, 61] width 68 height 14
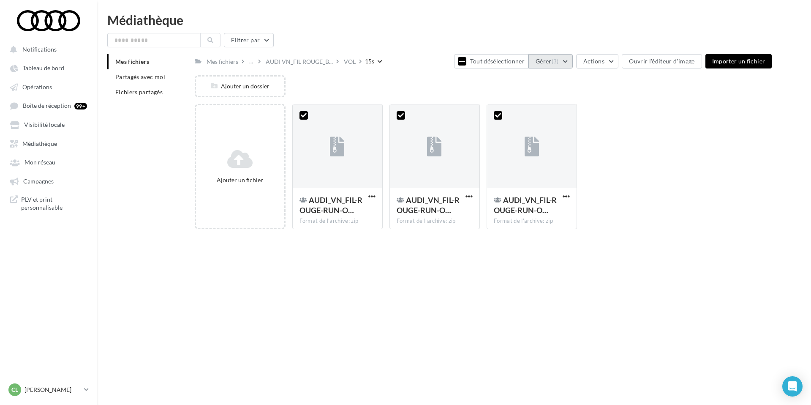
click at [559, 59] on span "(3)" at bounding box center [555, 61] width 7 height 7
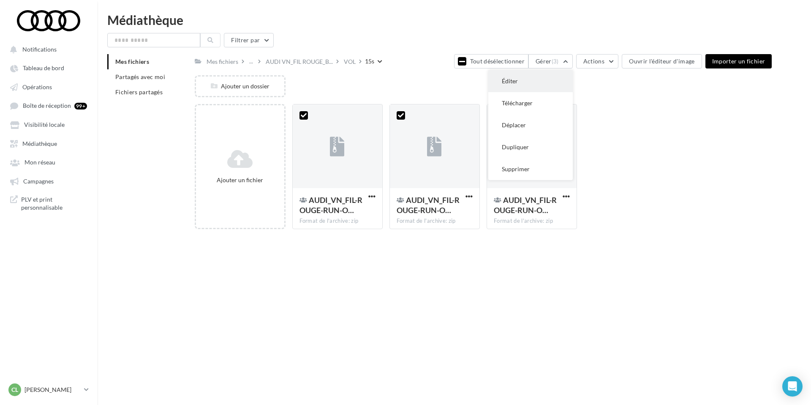
click at [558, 77] on button "Éditer" at bounding box center [530, 81] width 85 height 22
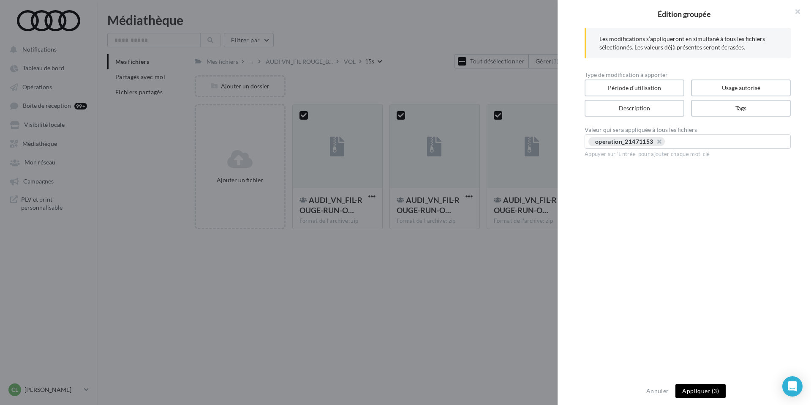
click at [698, 391] on button "Appliquer (3)" at bounding box center [701, 391] width 50 height 14
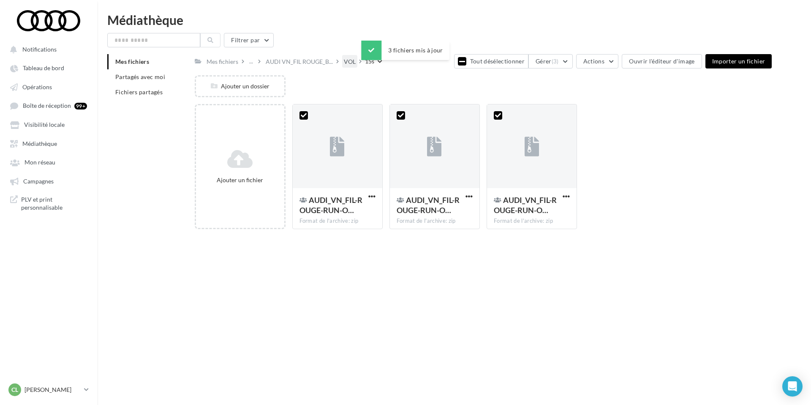
click at [348, 64] on div "VOL" at bounding box center [350, 61] width 12 height 8
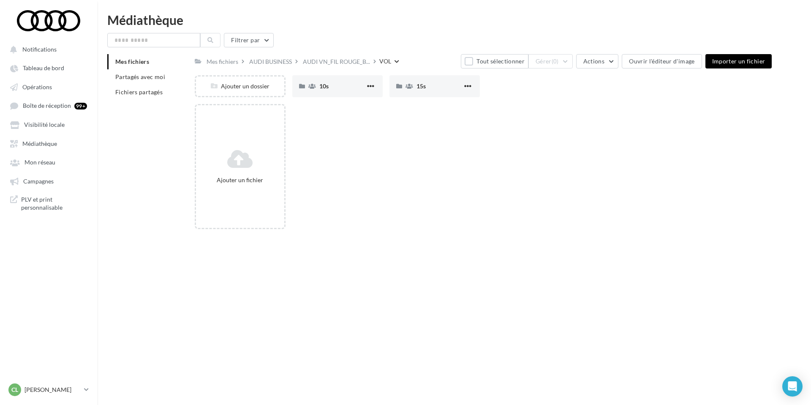
click at [351, 198] on div "Ajouter un fichier" at bounding box center [487, 170] width 584 height 132
